Goal: Task Accomplishment & Management: Complete application form

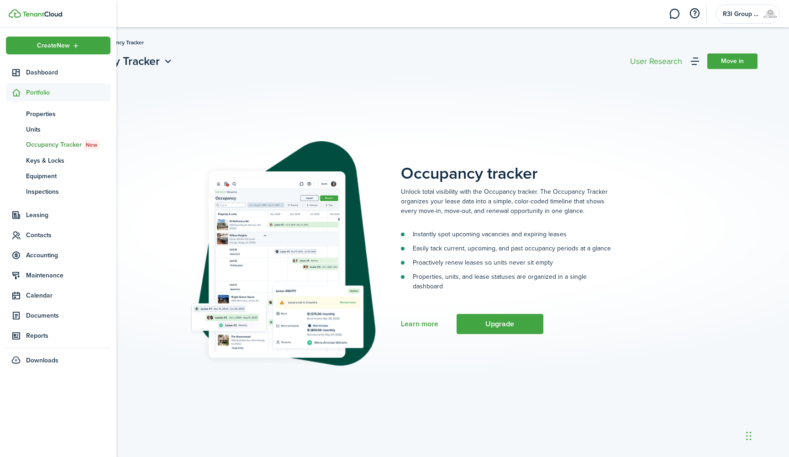
click at [17, 89] on icon at bounding box center [16, 92] width 10 height 9
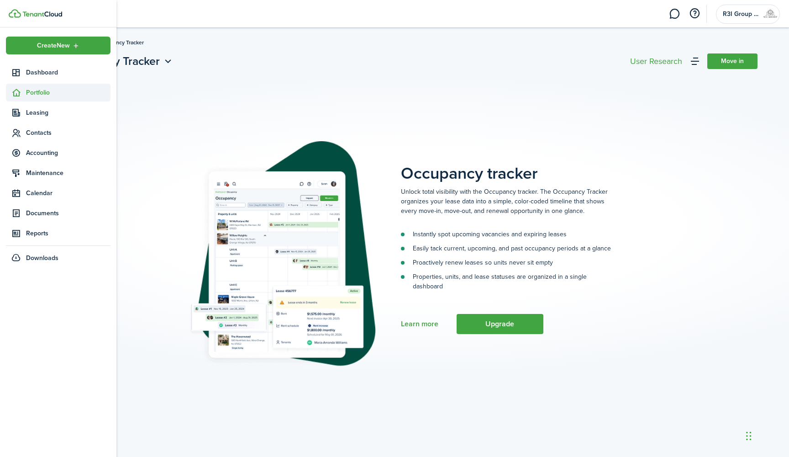
click at [37, 93] on span "Portfolio" at bounding box center [68, 93] width 84 height 10
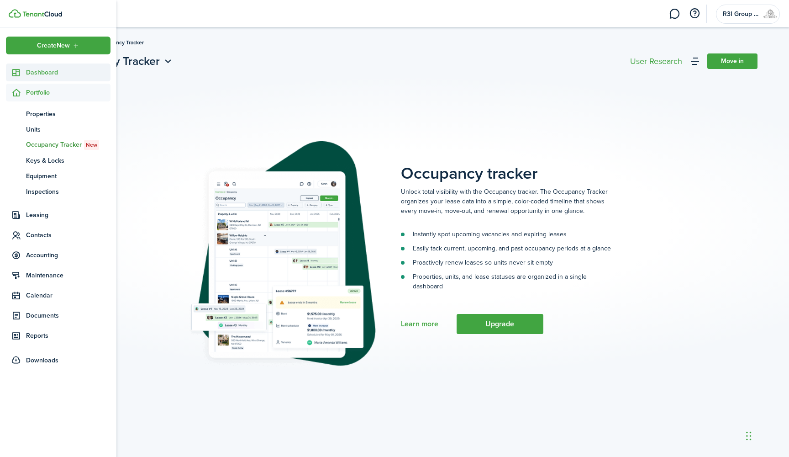
click at [43, 74] on span "Dashboard" at bounding box center [68, 73] width 84 height 10
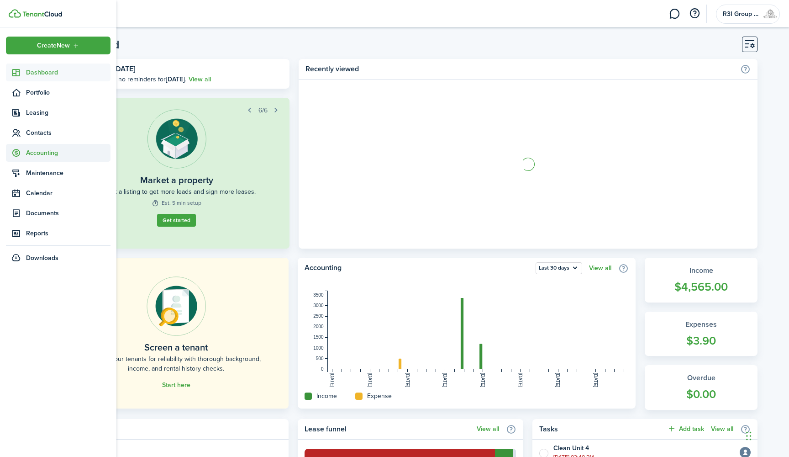
click at [53, 156] on span "Accounting" at bounding box center [68, 153] width 84 height 10
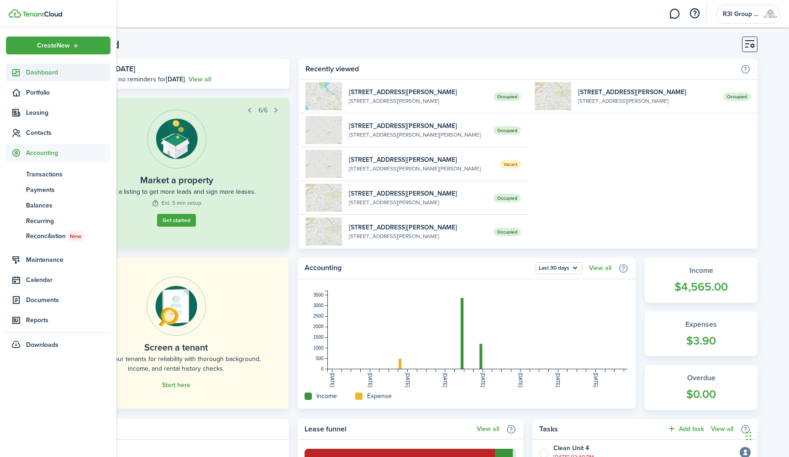
click at [55, 75] on span "Dashboard" at bounding box center [68, 73] width 84 height 10
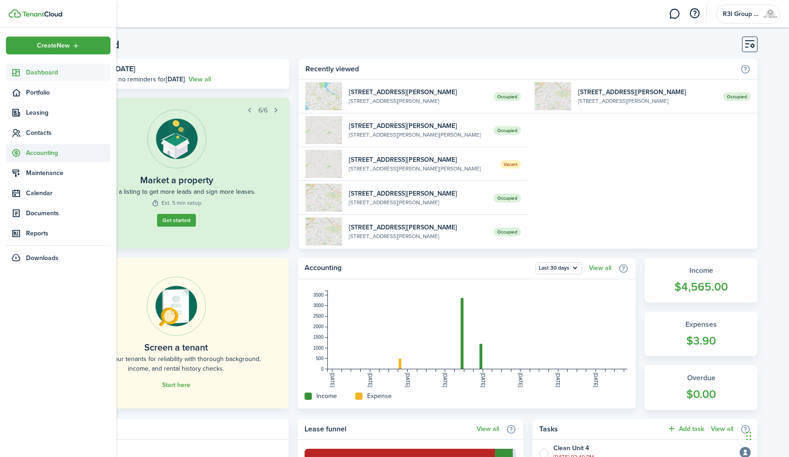
click at [53, 148] on span "Accounting" at bounding box center [68, 153] width 84 height 10
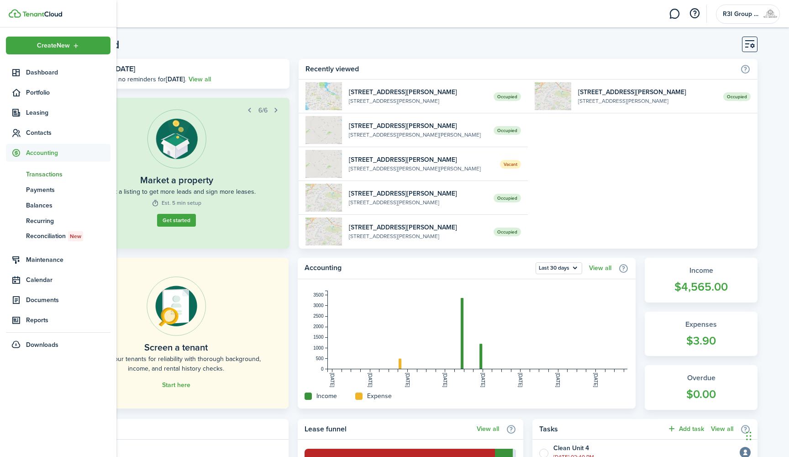
click at [53, 172] on span "Transactions" at bounding box center [68, 174] width 84 height 10
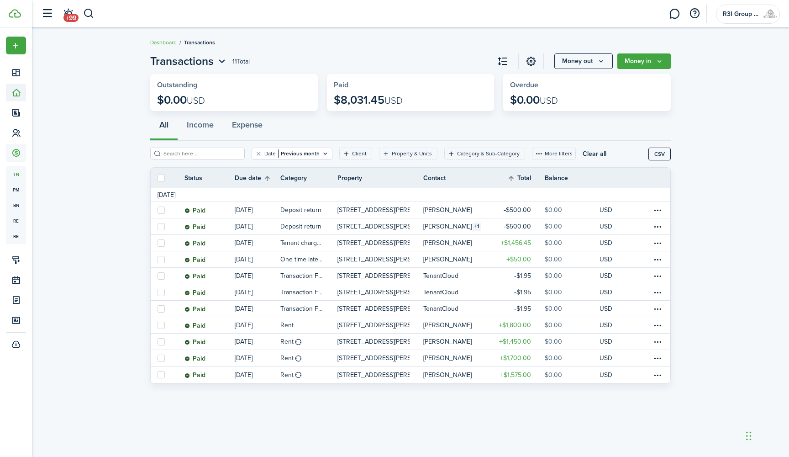
click at [24, 92] on sidebar-link-icon at bounding box center [16, 93] width 20 height 10
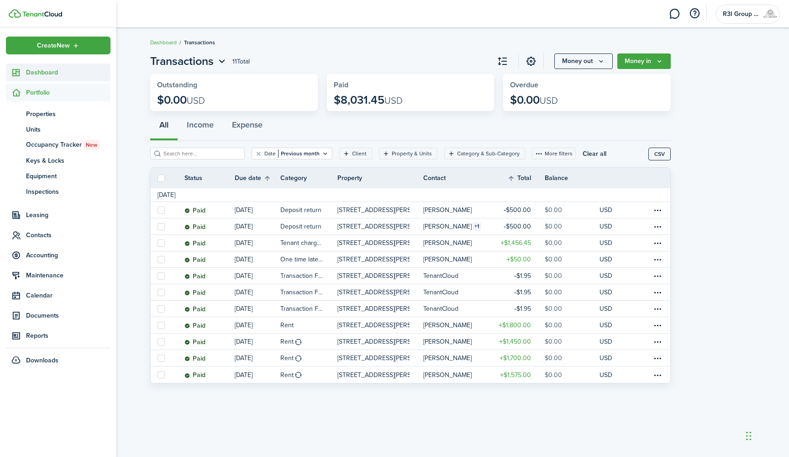
click at [48, 73] on span "Dashboard" at bounding box center [68, 73] width 84 height 10
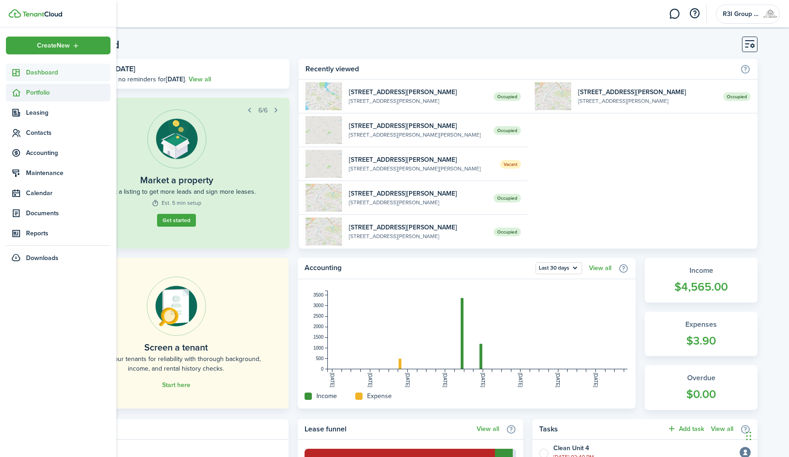
click at [47, 90] on span "Portfolio" at bounding box center [68, 93] width 84 height 10
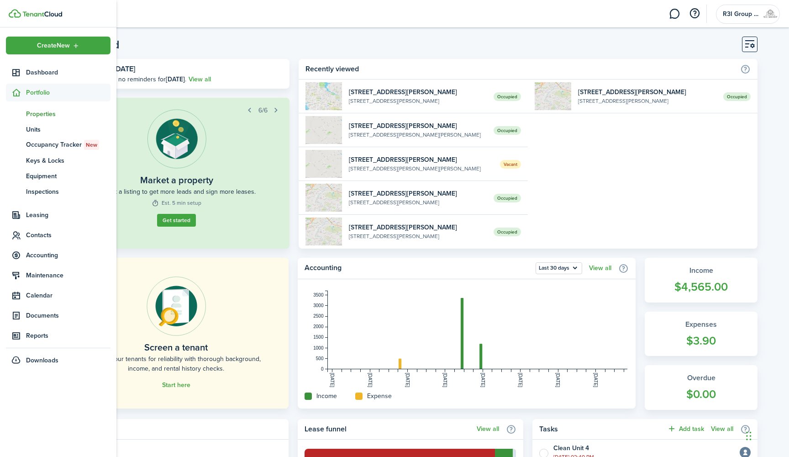
click at [48, 111] on span "Properties" at bounding box center [68, 114] width 84 height 10
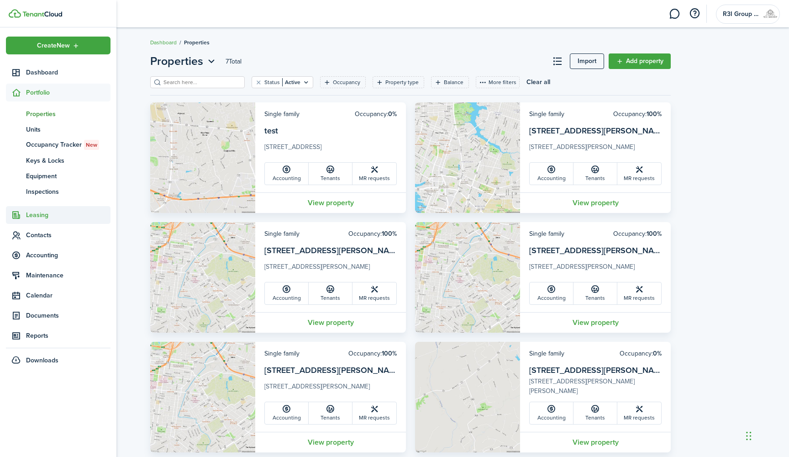
click at [44, 215] on span "Leasing" at bounding box center [68, 215] width 84 height 10
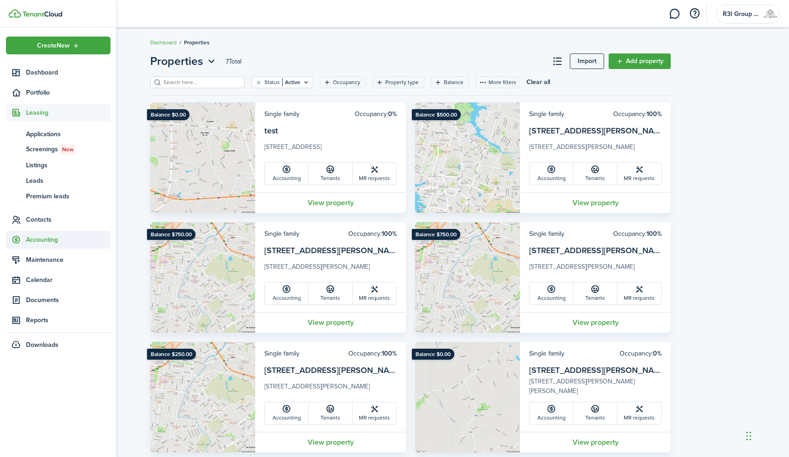
click at [43, 238] on span "Accounting" at bounding box center [68, 240] width 84 height 10
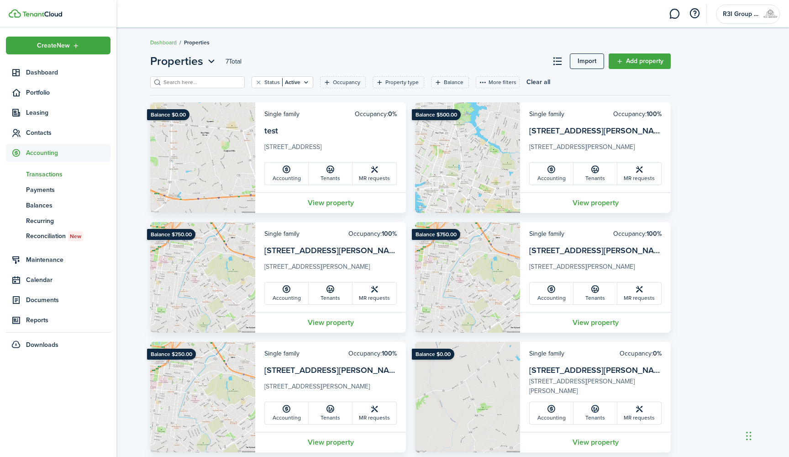
click at [45, 174] on span "Transactions" at bounding box center [68, 174] width 84 height 10
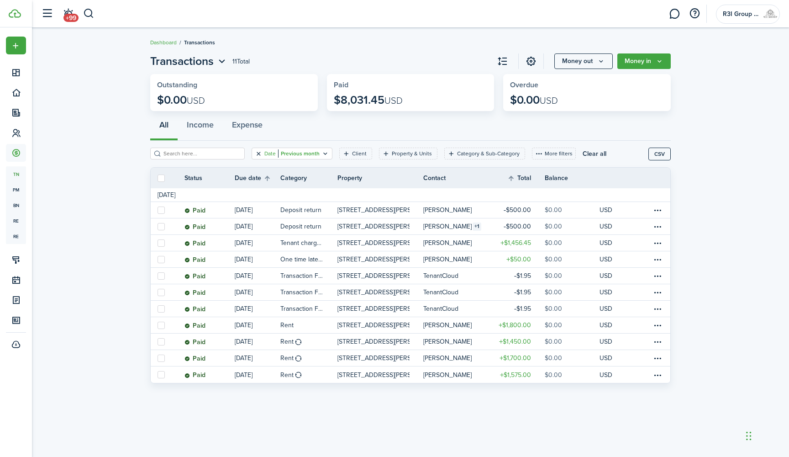
click at [260, 153] on button "Clear filter" at bounding box center [259, 153] width 8 height 7
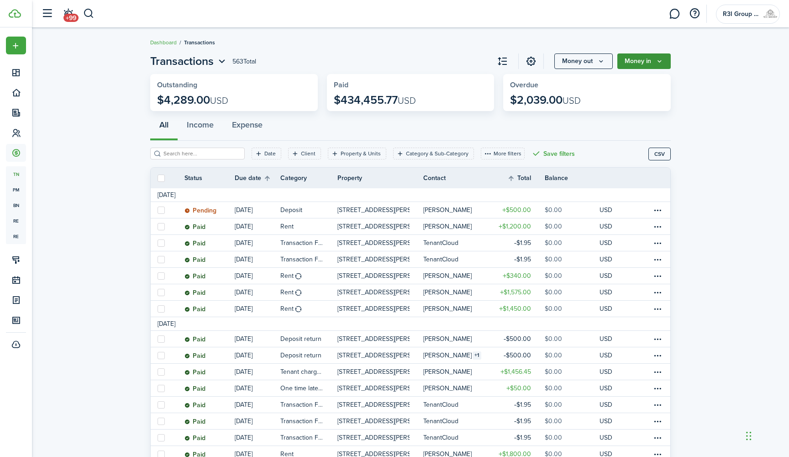
click at [661, 64] on icon "Money in" at bounding box center [660, 61] width 8 height 7
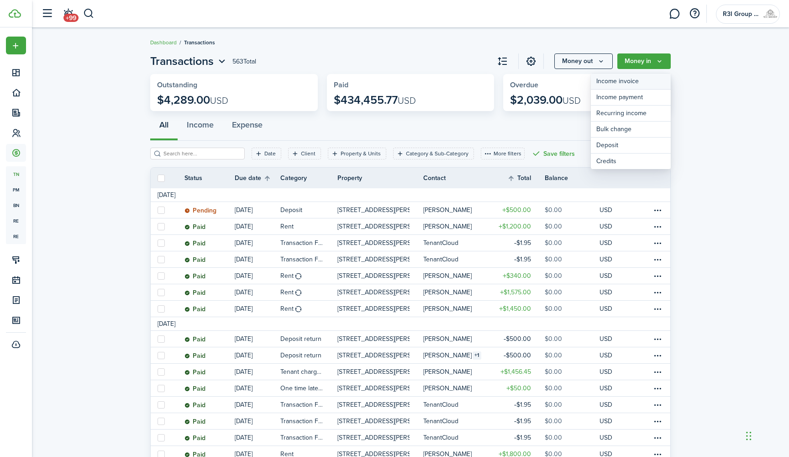
click at [649, 77] on link "Income invoice" at bounding box center [631, 82] width 80 height 16
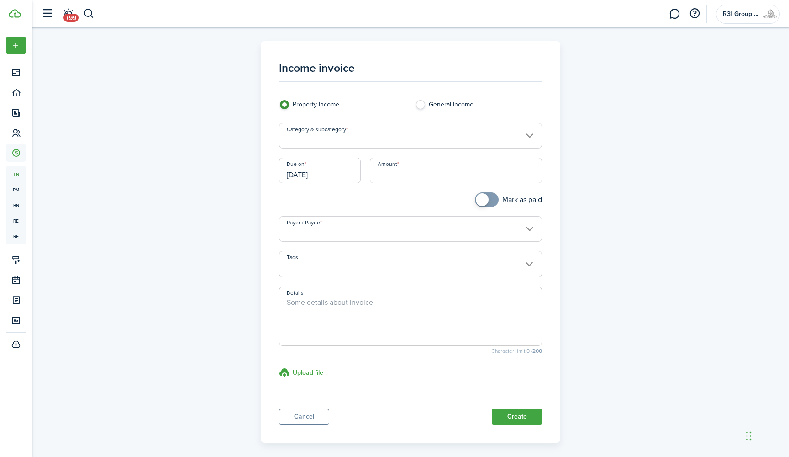
click at [512, 136] on input "Category & subcategory" at bounding box center [410, 136] width 263 height 26
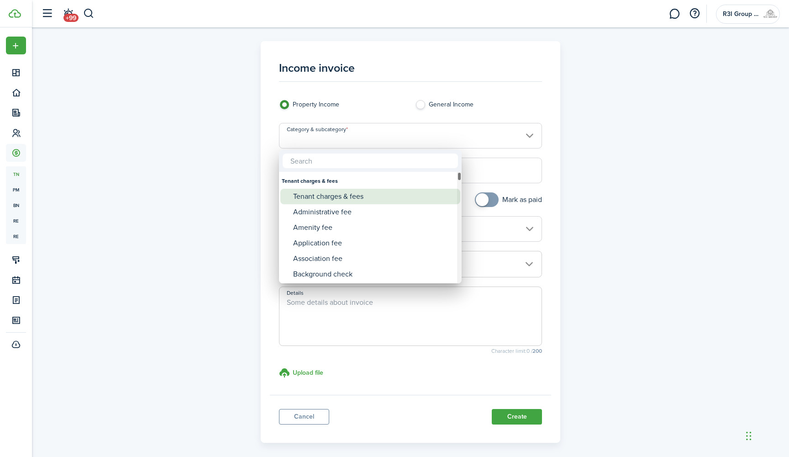
click at [366, 196] on div "Tenant charges & fees" at bounding box center [374, 197] width 162 height 16
type input "Tenant charges & fees"
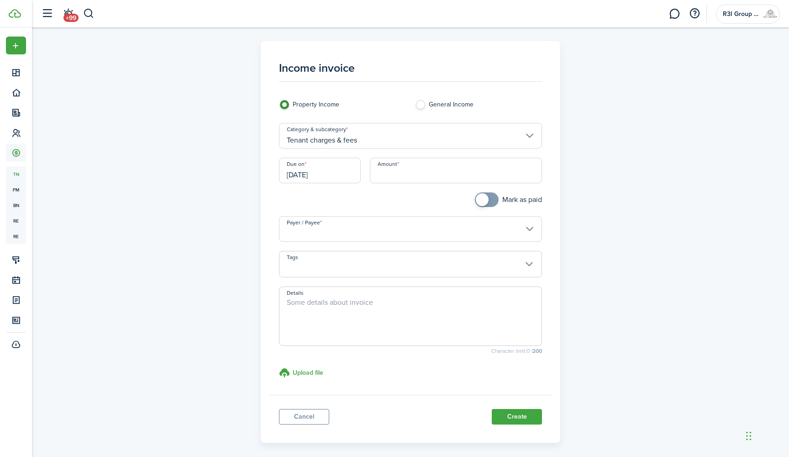
click at [365, 226] on input "Payer / Payee" at bounding box center [410, 229] width 263 height 26
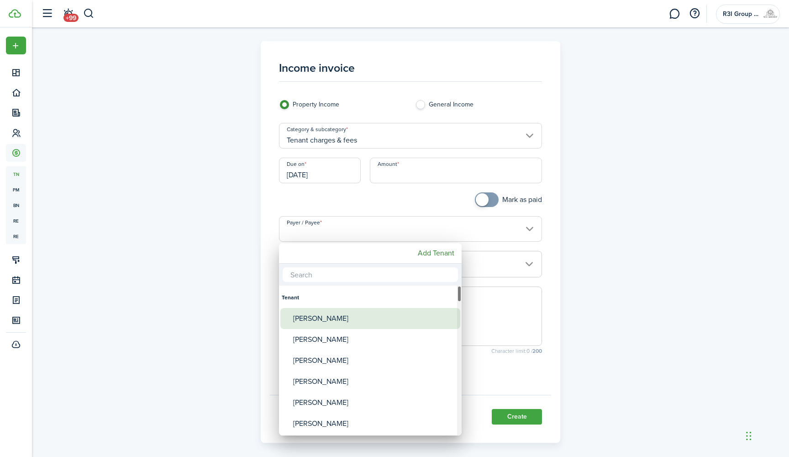
click at [324, 322] on div "[PERSON_NAME]" at bounding box center [374, 318] width 162 height 21
type input "[PERSON_NAME]"
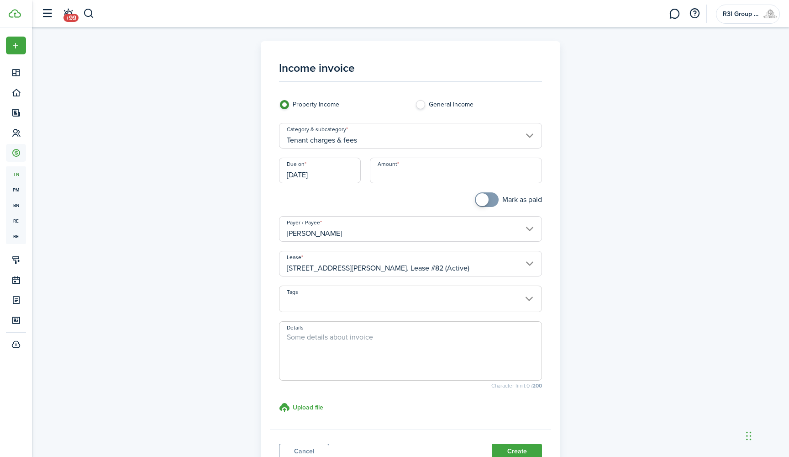
click at [422, 169] on input "Amount" at bounding box center [456, 171] width 173 height 26
type input "$841.67"
click at [431, 339] on textarea "Details" at bounding box center [410, 353] width 263 height 44
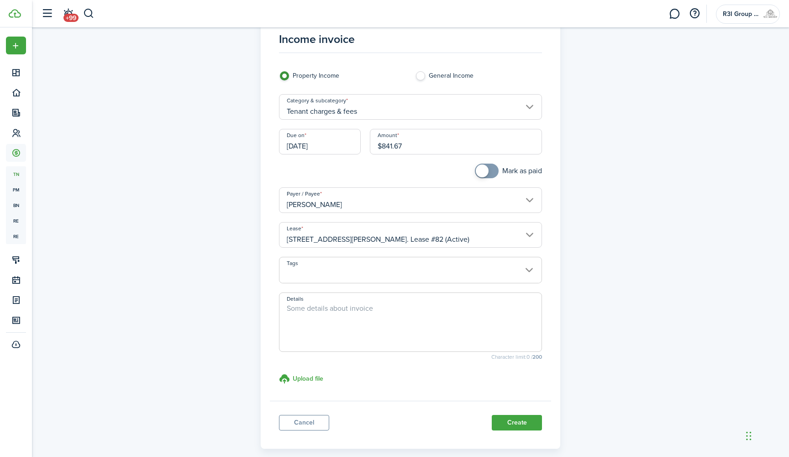
scroll to position [37, 0]
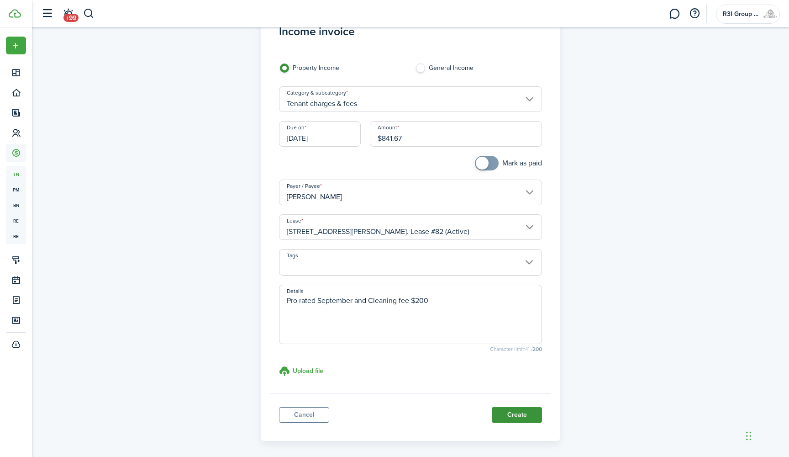
type textarea "Pro rated September and Cleaning fee $200"
click at [511, 359] on button "Create" at bounding box center [517, 415] width 50 height 16
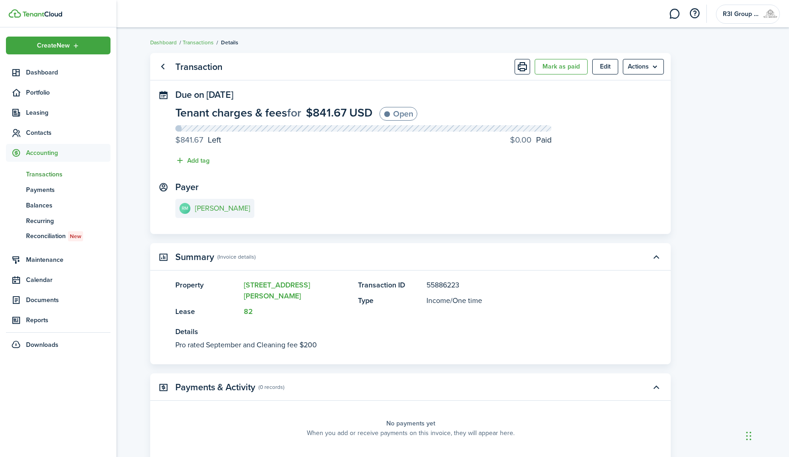
click at [44, 160] on span "Accounting" at bounding box center [58, 153] width 105 height 18
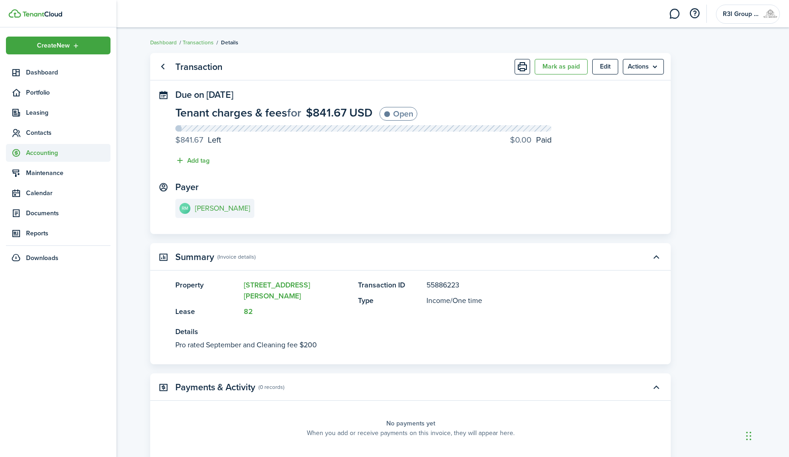
click at [44, 158] on span "Accounting" at bounding box center [58, 153] width 105 height 18
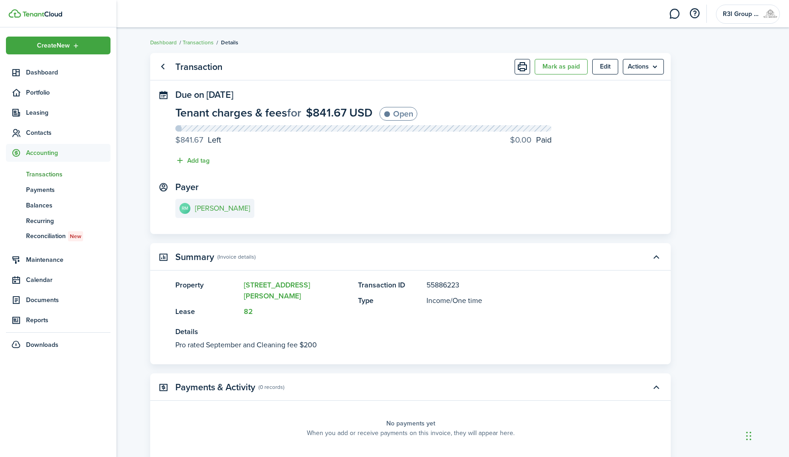
click at [43, 173] on span "Transactions" at bounding box center [68, 174] width 84 height 10
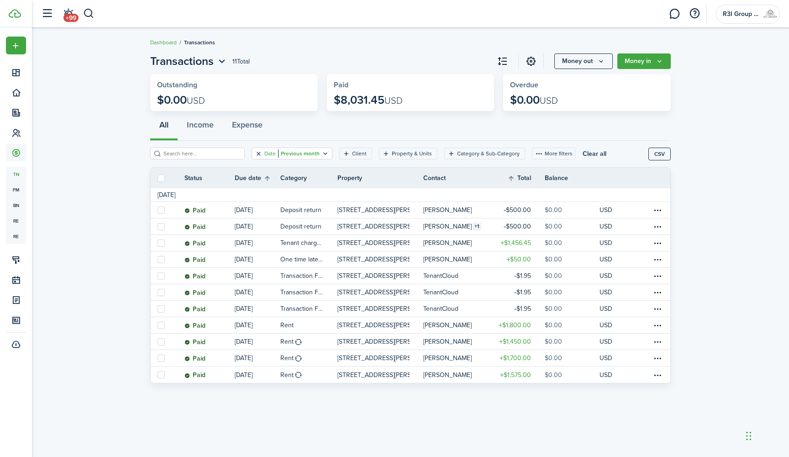
click at [259, 154] on button "Clear filter" at bounding box center [259, 153] width 8 height 7
